Goal: Task Accomplishment & Management: Use online tool/utility

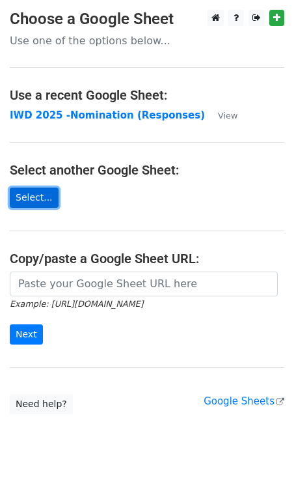
click at [40, 198] on link "Select..." at bounding box center [34, 198] width 49 height 20
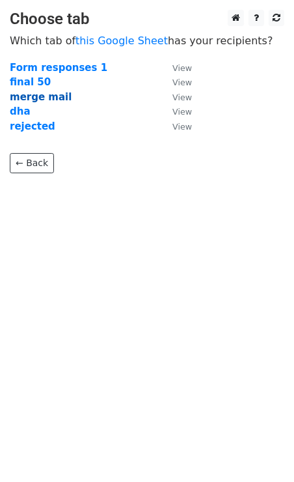
click at [43, 95] on strong "merge mail" at bounding box center [41, 97] width 62 height 12
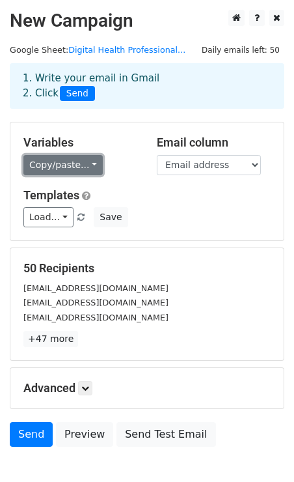
click at [66, 162] on link "Copy/paste..." at bounding box center [62, 165] width 79 height 20
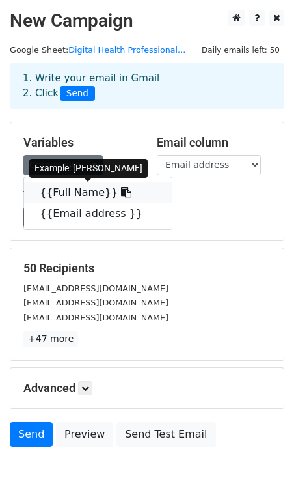
click at [96, 192] on link "{{Full Name}}" at bounding box center [98, 192] width 148 height 21
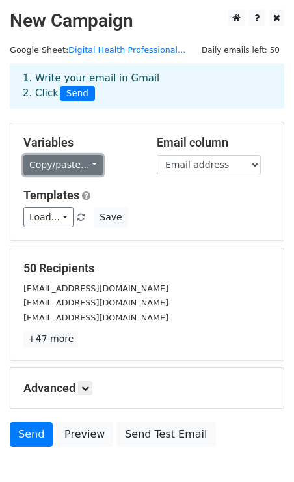
click at [83, 165] on link "Copy/paste..." at bounding box center [62, 165] width 79 height 20
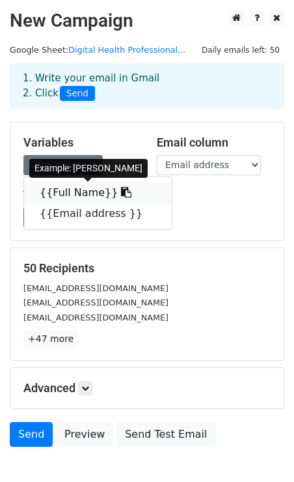
click at [107, 200] on link "{{Full Name}}" at bounding box center [98, 192] width 148 height 21
